Goal: Task Accomplishment & Management: Manage account settings

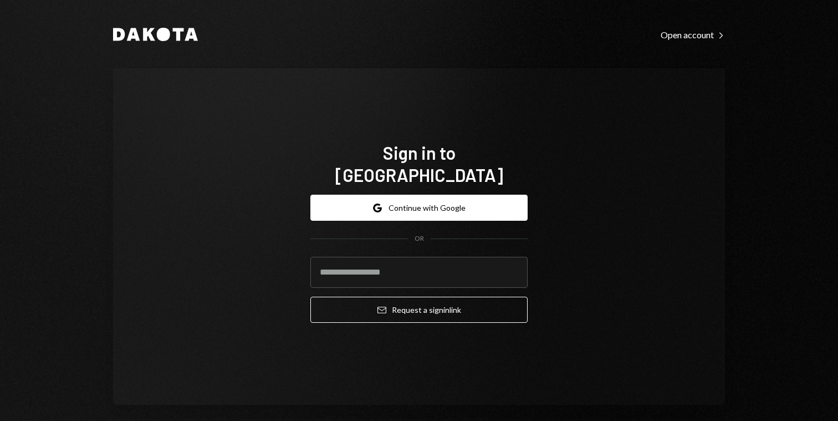
type input "**********"
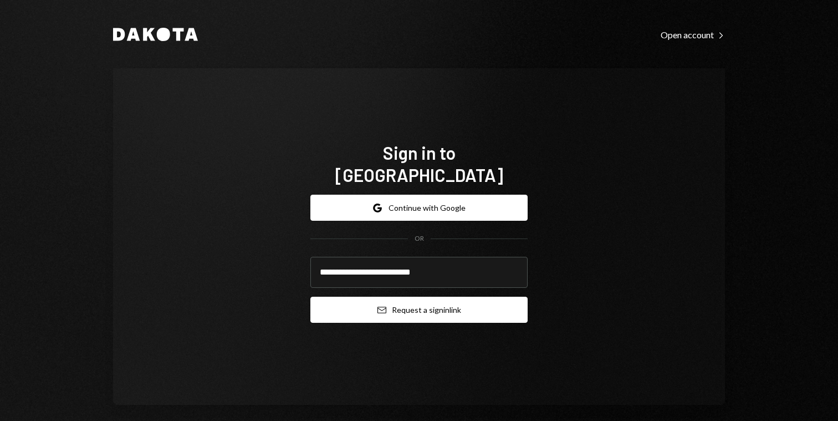
click at [412, 304] on button "Email Request a sign in link" at bounding box center [418, 310] width 217 height 26
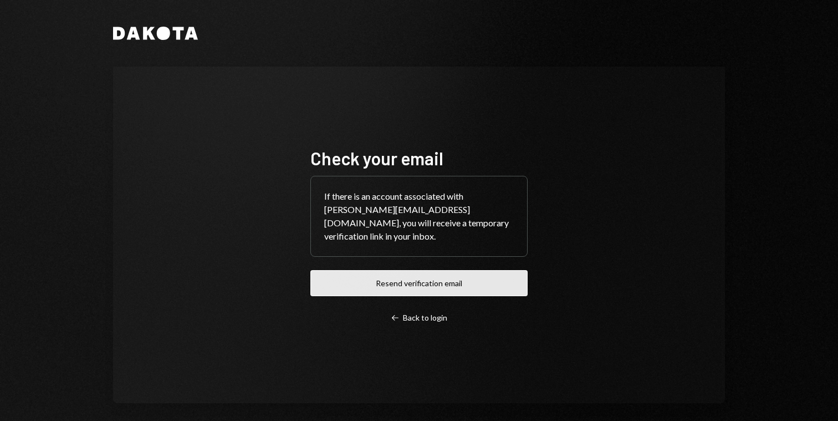
click at [452, 274] on button "Resend verification email" at bounding box center [418, 283] width 217 height 26
